Goal: Task Accomplishment & Management: Manage account settings

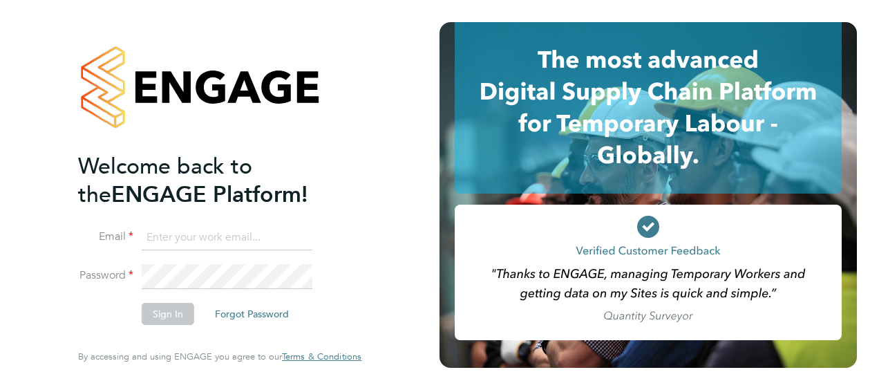
type input "[EMAIL_ADDRESS][PERSON_NAME][DOMAIN_NAME]"
click at [173, 312] on button "Sign In" at bounding box center [168, 314] width 52 height 22
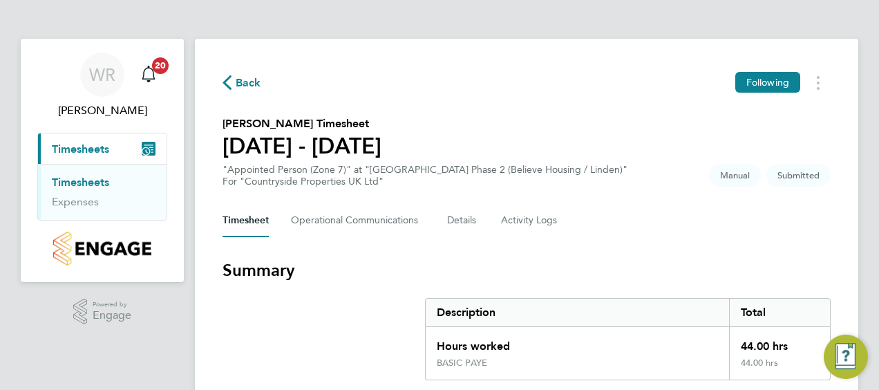
click at [692, 234] on div "Timesheet Operational Communications Details Activity Logs" at bounding box center [526, 220] width 608 height 33
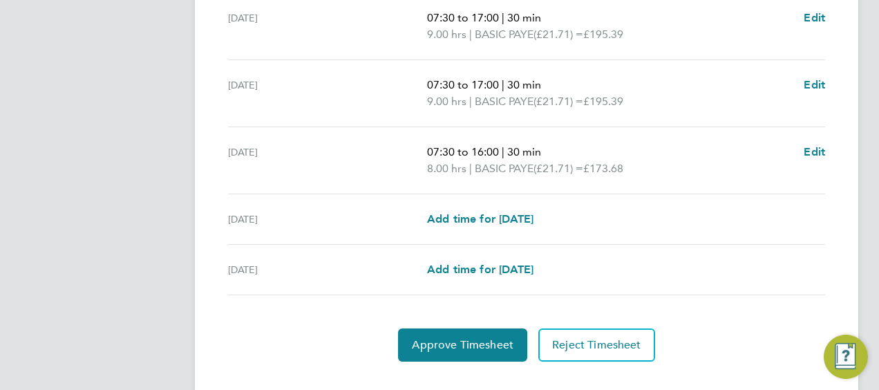
scroll to position [617, 0]
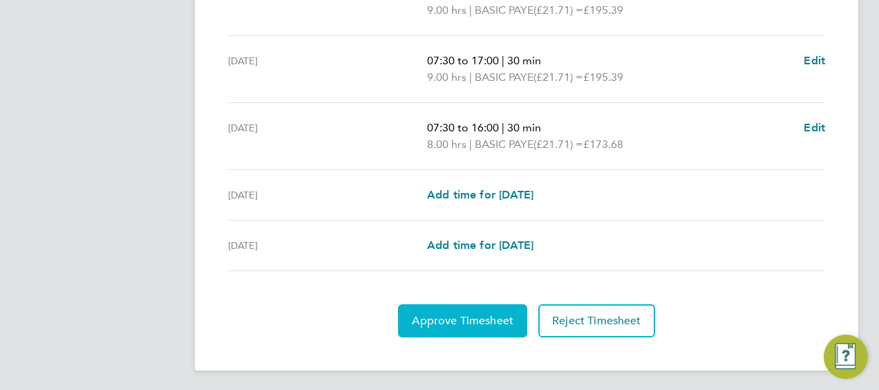
click at [469, 317] on span "Approve Timesheet" at bounding box center [463, 321] width 102 height 14
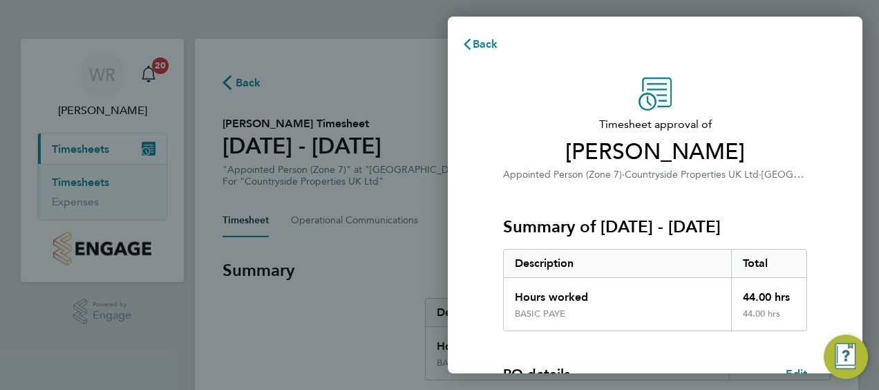
click at [780, 192] on div "Summary of 22 - 28 Sep 2025 Description Total Hours worked 44.00 hrs BASIC PAYE…" at bounding box center [655, 256] width 304 height 148
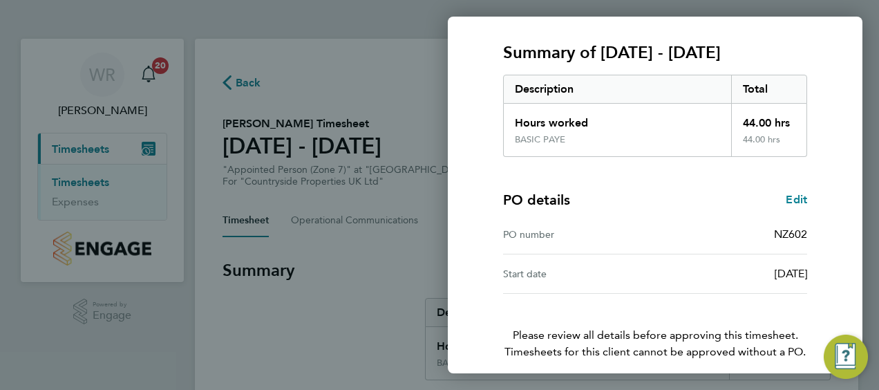
scroll to position [231, 0]
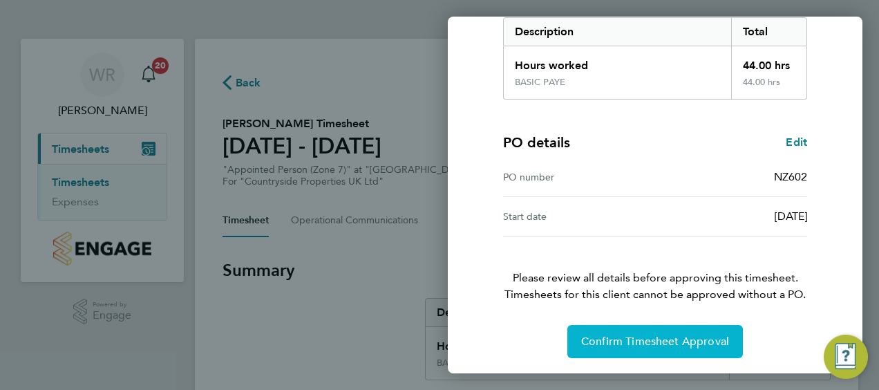
click at [695, 341] on span "Confirm Timesheet Approval" at bounding box center [655, 341] width 148 height 14
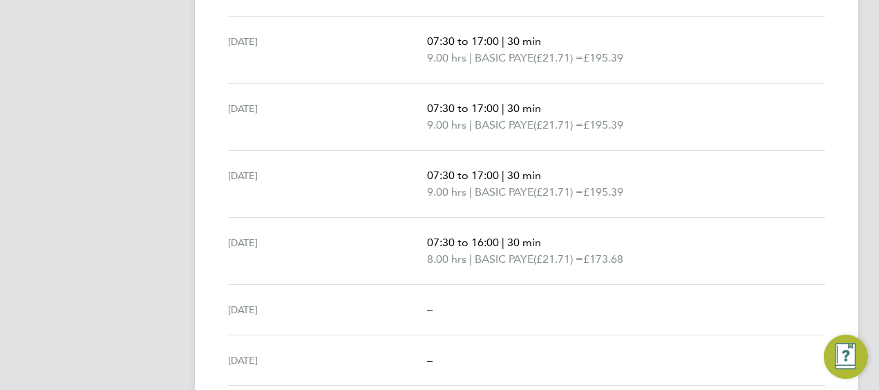
scroll to position [550, 0]
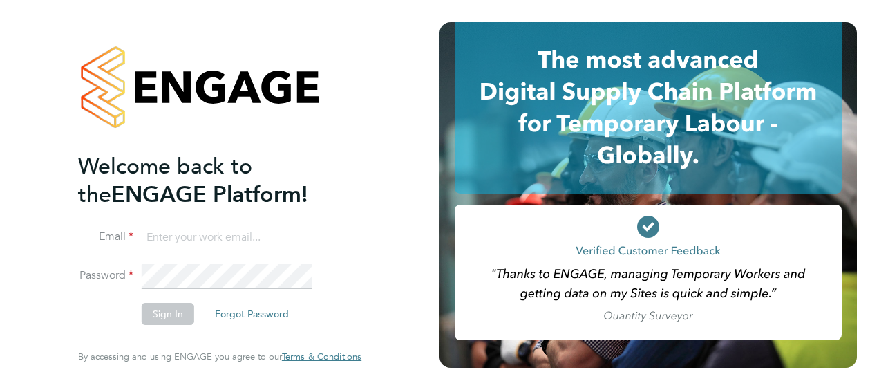
type input "[EMAIL_ADDRESS][PERSON_NAME][DOMAIN_NAME]"
click at [174, 312] on button "Sign In" at bounding box center [168, 314] width 52 height 22
click at [174, 312] on div "Sorry, we are having problems connecting to our services." at bounding box center [219, 195] width 439 height 390
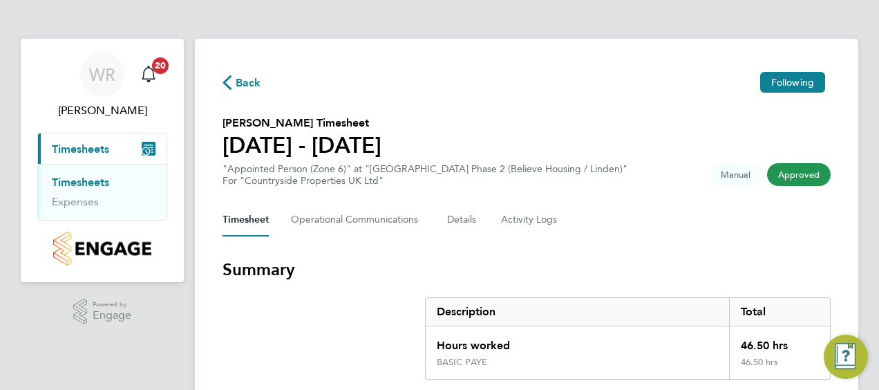
click at [722, 268] on h3 "Summary" at bounding box center [526, 269] width 608 height 22
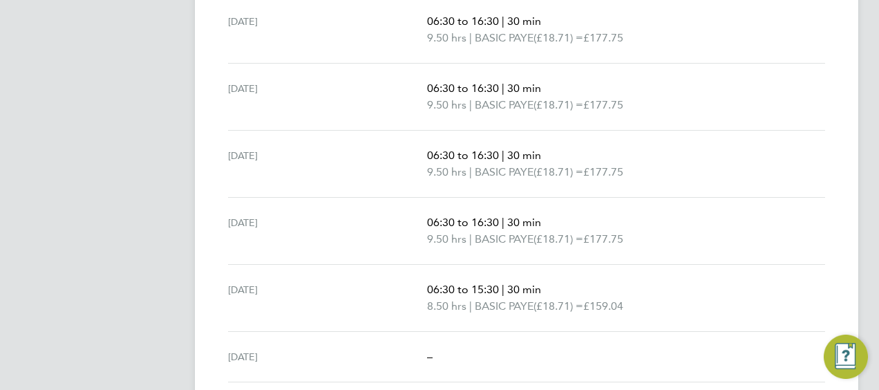
scroll to position [550, 0]
